Goal: Task Accomplishment & Management: Manage account settings

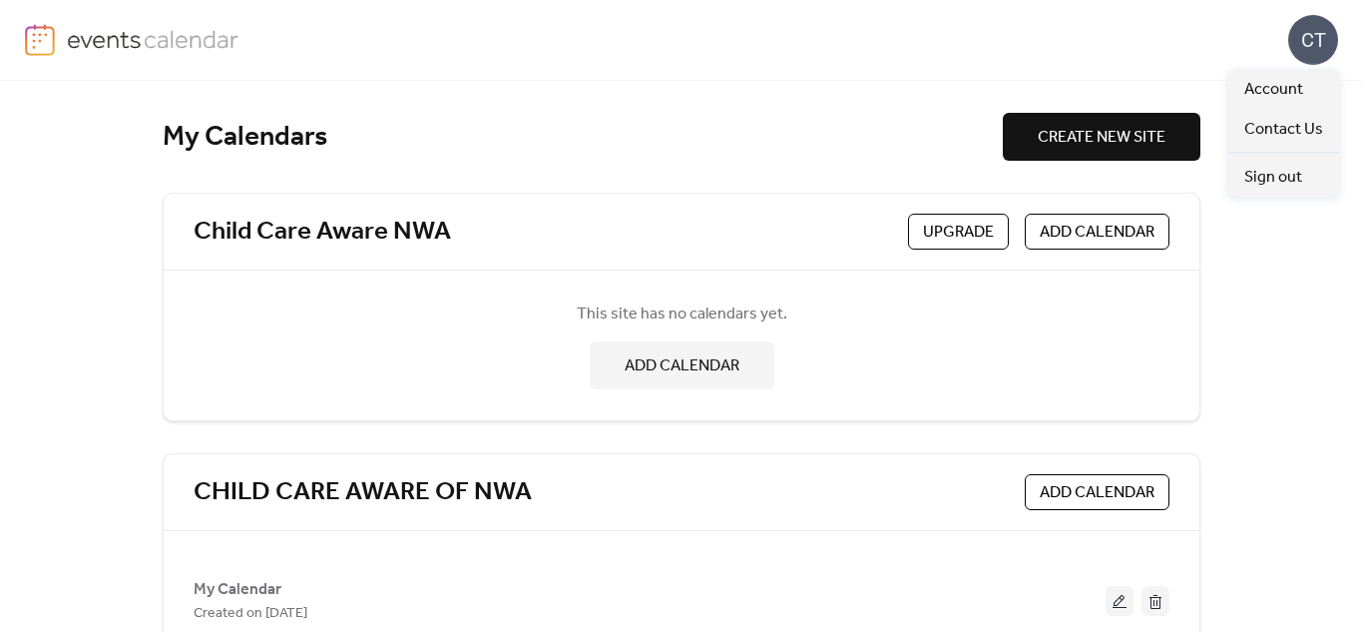
click at [1316, 44] on div "CT" at bounding box center [1313, 40] width 50 height 50
click at [1276, 88] on span "Account" at bounding box center [1273, 90] width 59 height 24
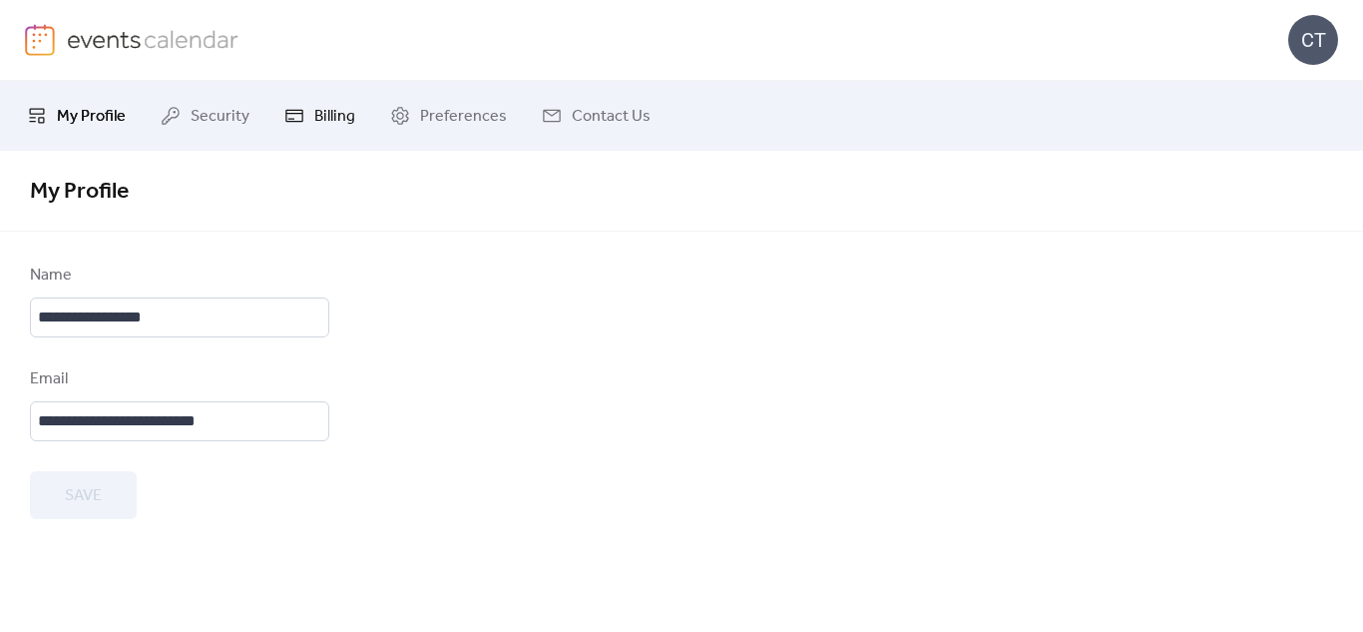
click at [330, 112] on span "Billing" at bounding box center [334, 117] width 41 height 24
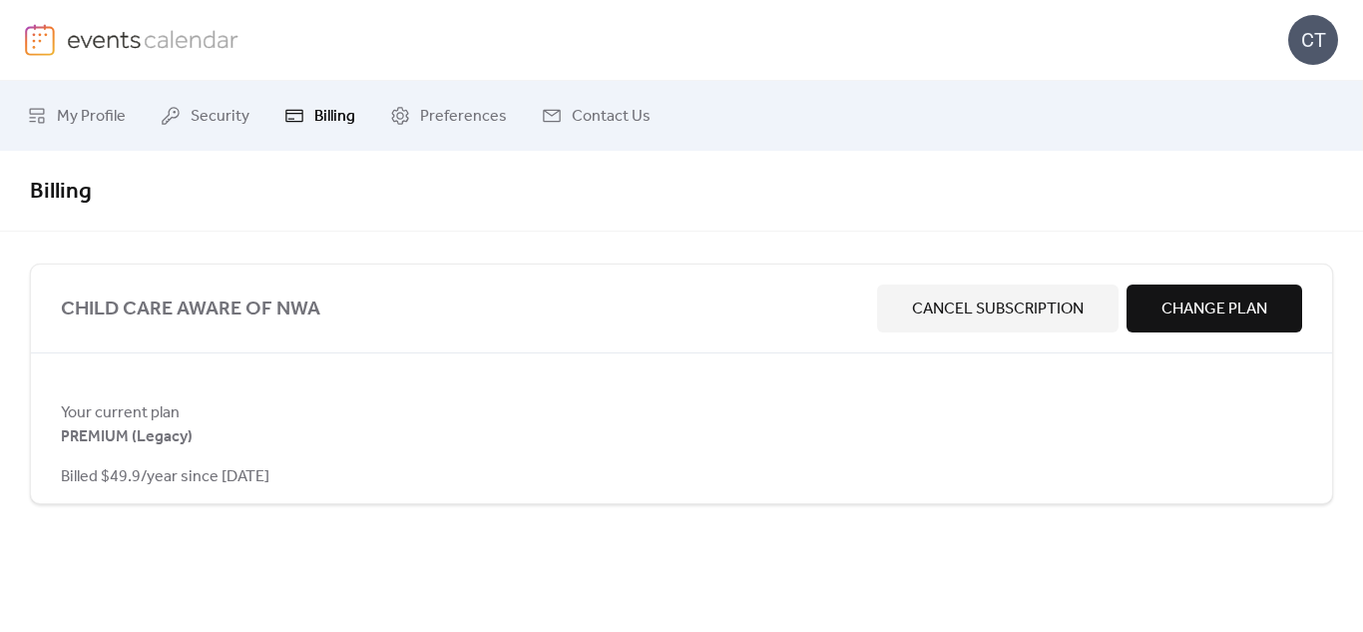
click at [1191, 315] on span "Change Plan" at bounding box center [1215, 309] width 106 height 24
click at [449, 112] on span "Preferences" at bounding box center [463, 117] width 87 height 24
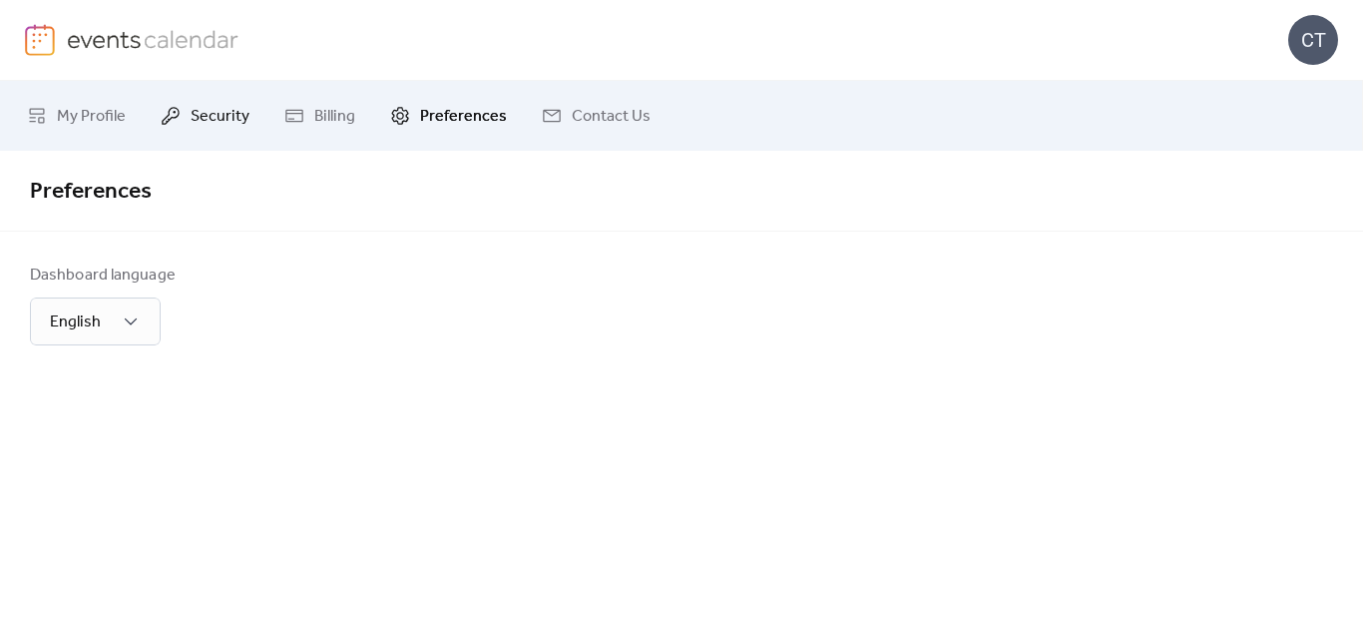
click at [213, 114] on span "Security" at bounding box center [220, 117] width 59 height 24
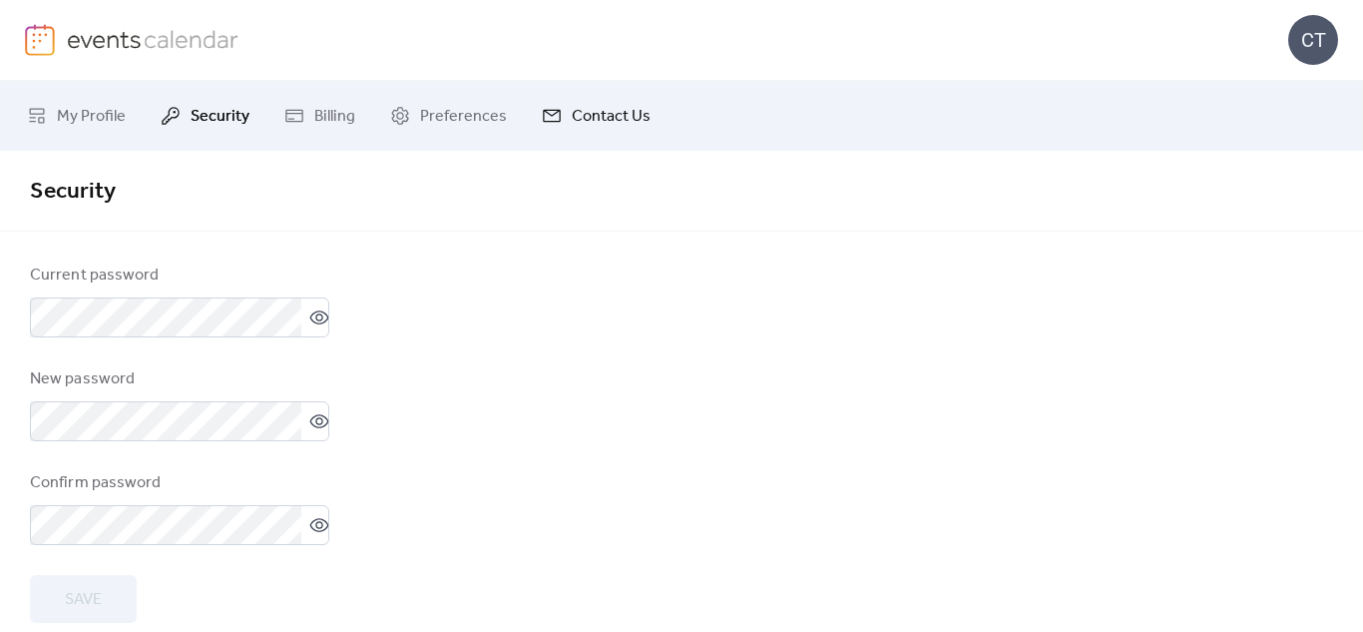
click at [562, 113] on link "Contact Us" at bounding box center [596, 116] width 139 height 54
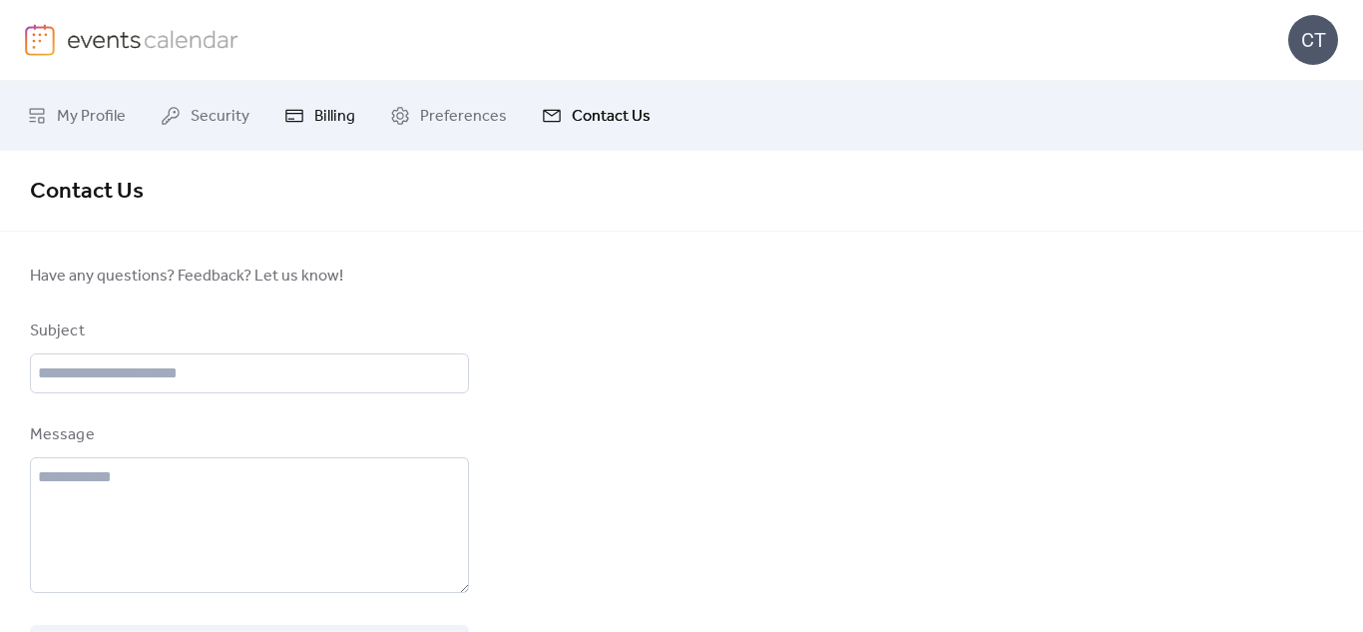
click at [322, 111] on span "Billing" at bounding box center [334, 117] width 41 height 24
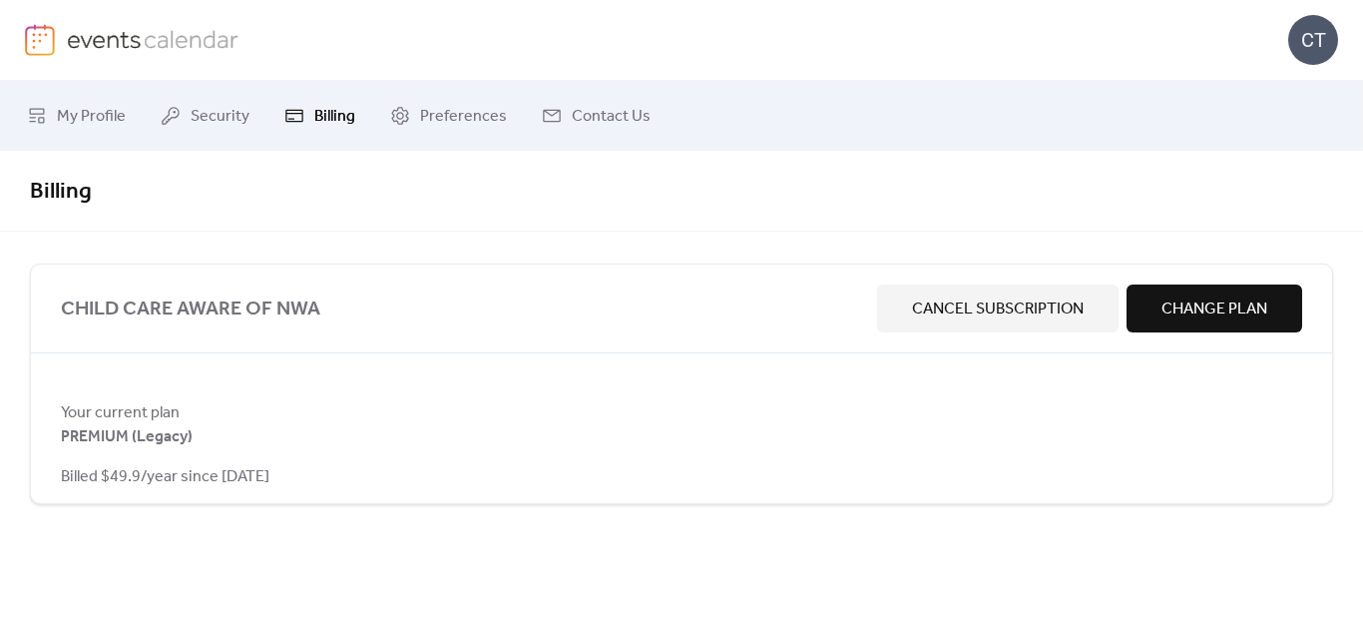
click at [1327, 35] on div "CT" at bounding box center [1313, 40] width 50 height 50
click at [1227, 54] on div "CT" at bounding box center [681, 40] width 1313 height 80
click at [98, 42] on img at bounding box center [153, 39] width 173 height 30
